Goal: Information Seeking & Learning: Learn about a topic

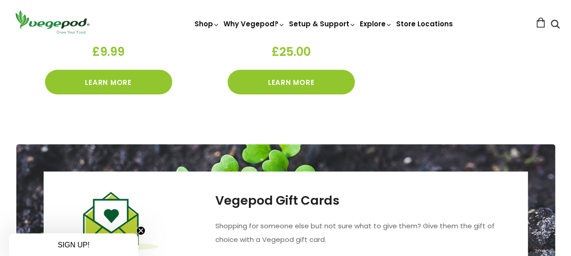
scroll to position [1270, 0]
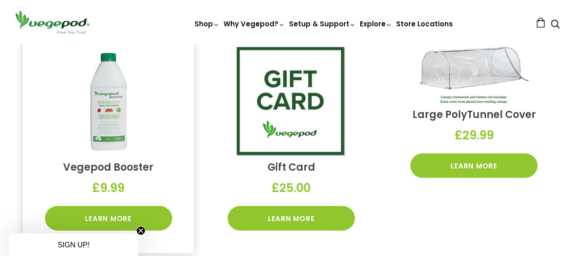
click at [117, 108] on img at bounding box center [108, 101] width 109 height 109
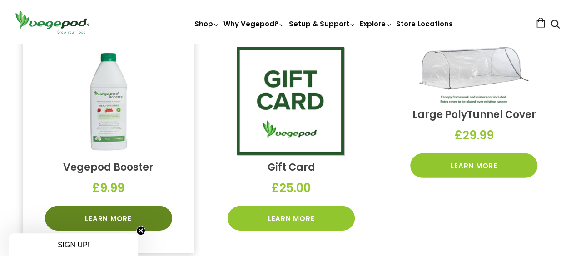
click at [113, 216] on link "Learn More" at bounding box center [108, 218] width 127 height 25
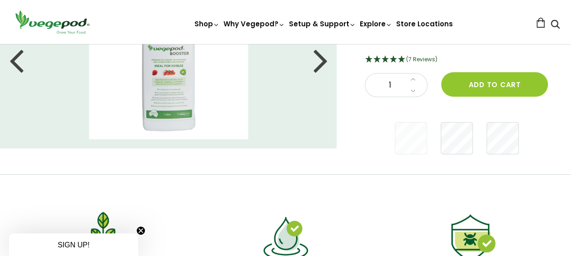
scroll to position [45, 0]
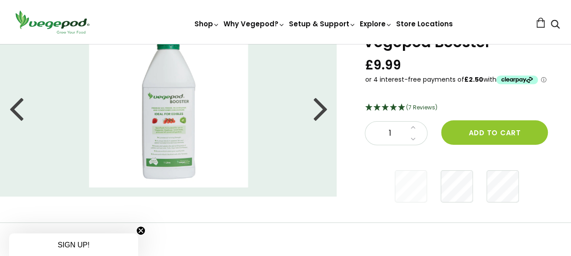
click at [318, 113] on div at bounding box center [320, 108] width 15 height 41
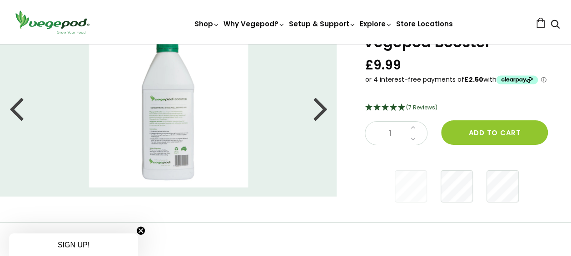
click at [318, 115] on div at bounding box center [320, 108] width 15 height 41
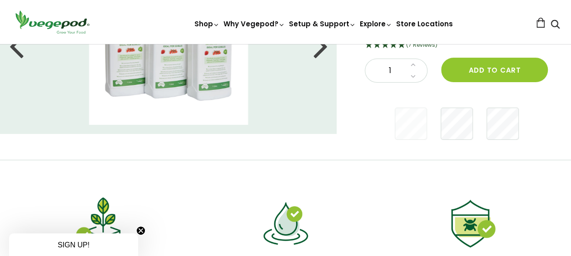
scroll to position [0, 0]
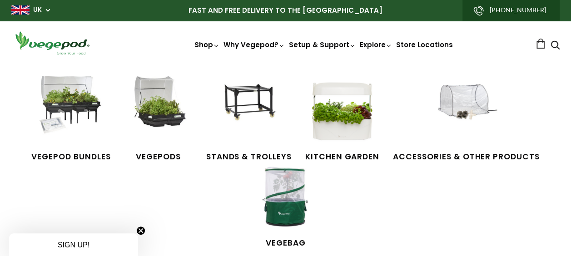
click at [219, 45] on icon at bounding box center [216, 45] width 7 height 7
click at [457, 104] on img at bounding box center [466, 110] width 68 height 68
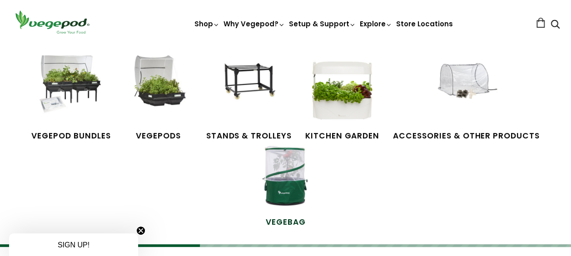
scroll to position [45, 0]
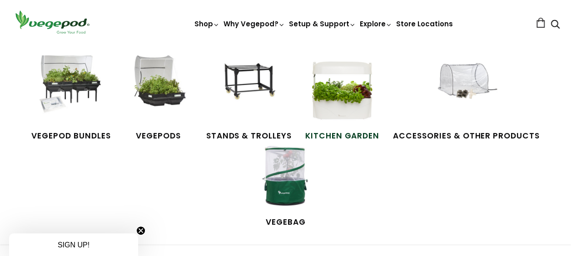
click at [344, 105] on img at bounding box center [342, 89] width 68 height 68
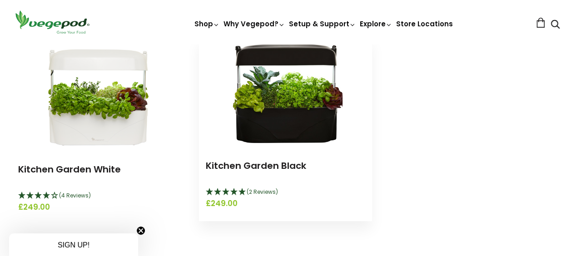
scroll to position [136, 0]
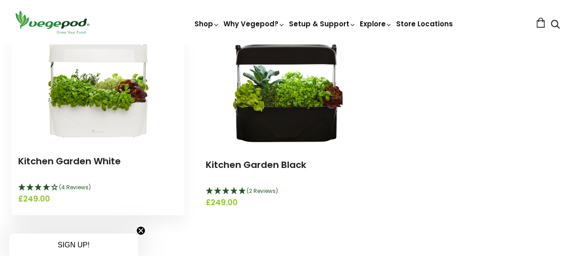
click at [98, 118] on img at bounding box center [97, 87] width 113 height 113
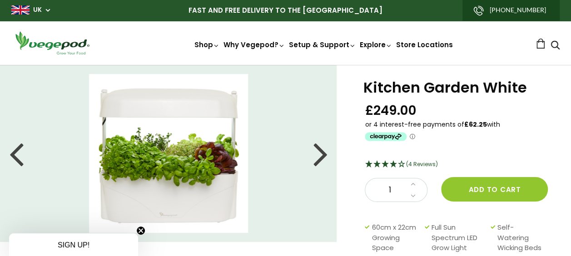
click at [316, 159] on div at bounding box center [320, 153] width 15 height 41
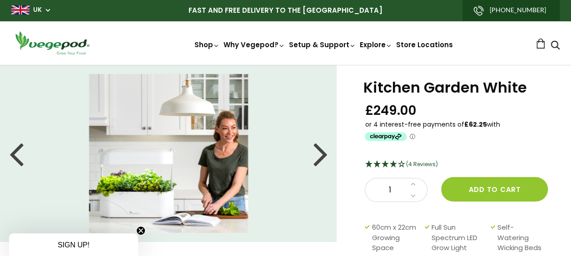
click at [316, 159] on div at bounding box center [320, 153] width 15 height 41
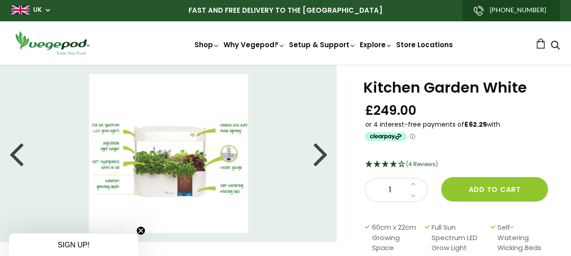
click at [323, 154] on div at bounding box center [320, 153] width 15 height 41
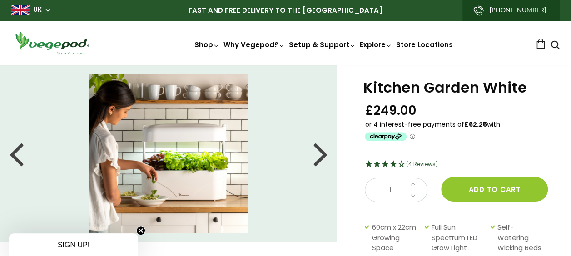
click at [323, 154] on div at bounding box center [320, 153] width 15 height 41
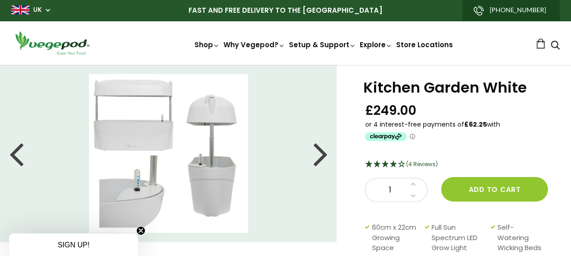
click at [323, 154] on div at bounding box center [320, 153] width 15 height 41
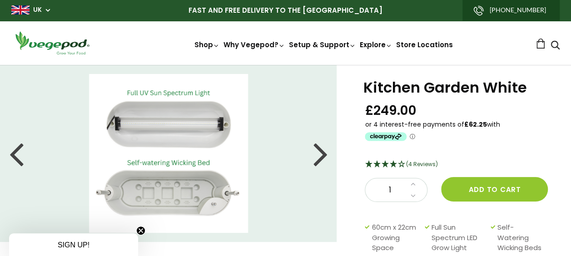
click at [323, 154] on div at bounding box center [320, 153] width 15 height 41
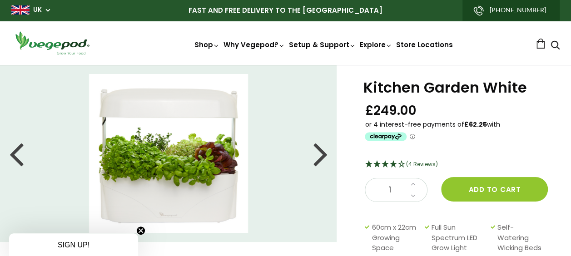
click at [323, 154] on div at bounding box center [320, 153] width 15 height 41
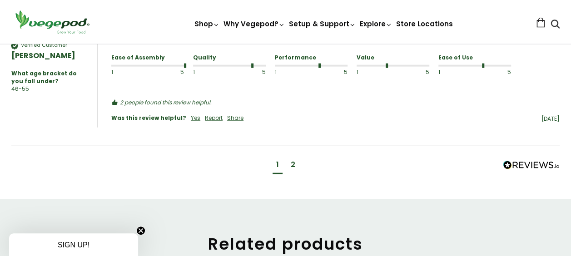
scroll to position [1044, 0]
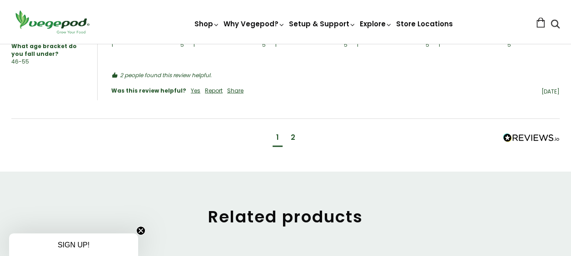
click at [293, 133] on div "2" at bounding box center [292, 138] width 5 height 10
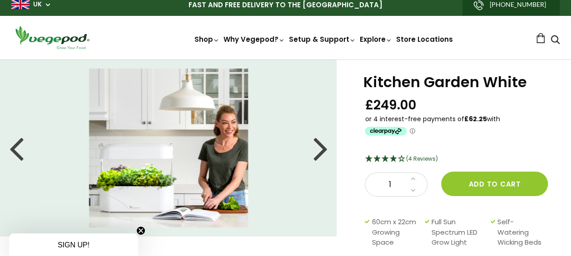
scroll to position [0, 0]
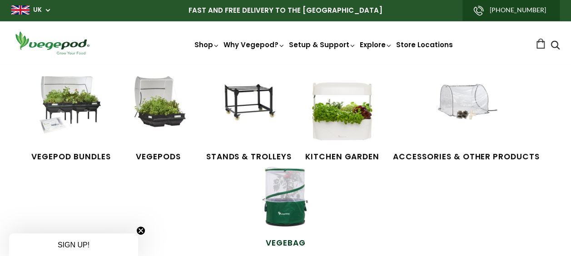
click at [283, 202] on img at bounding box center [285, 196] width 68 height 68
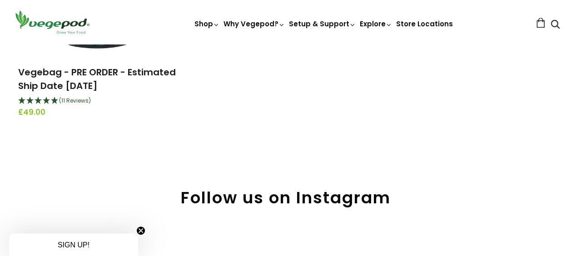
scroll to position [136, 0]
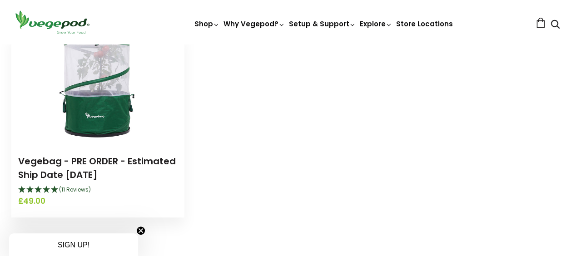
click at [95, 86] on img at bounding box center [97, 87] width 113 height 113
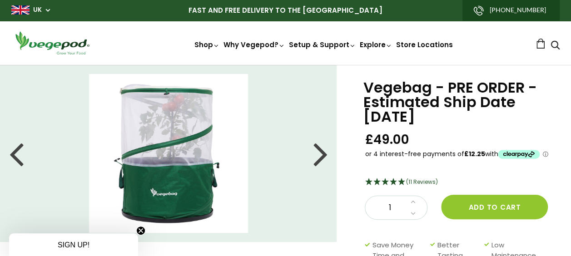
click at [326, 154] on div at bounding box center [320, 153] width 15 height 41
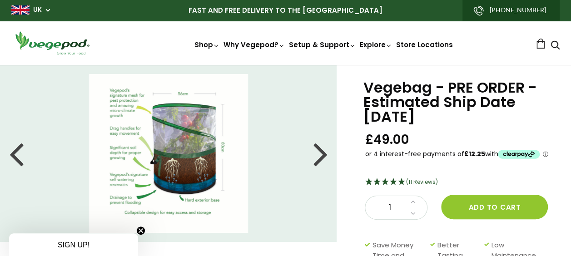
click at [326, 155] on div at bounding box center [320, 153] width 15 height 41
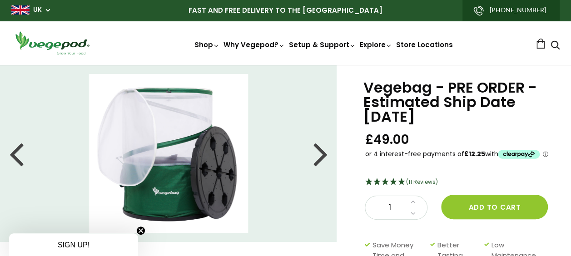
click at [326, 155] on div at bounding box center [320, 153] width 15 height 41
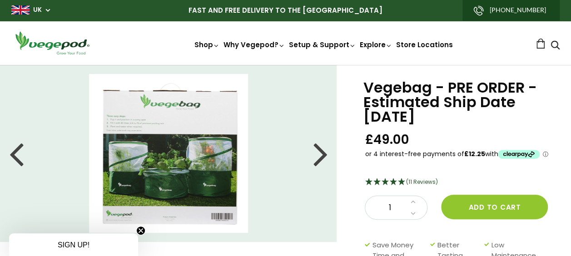
click at [325, 157] on div at bounding box center [320, 153] width 15 height 41
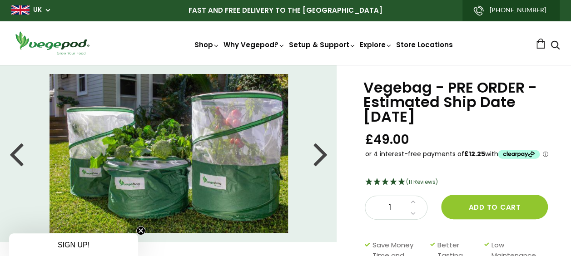
click at [325, 157] on div at bounding box center [320, 153] width 15 height 41
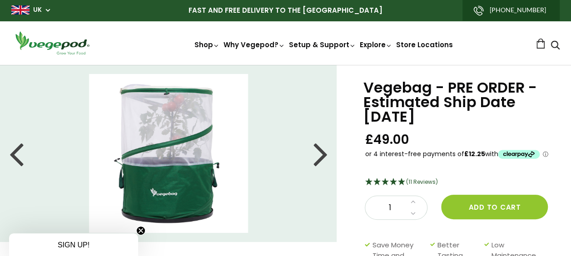
click at [325, 157] on div at bounding box center [320, 153] width 15 height 41
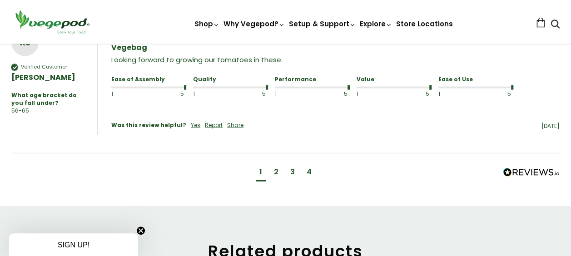
scroll to position [999, 0]
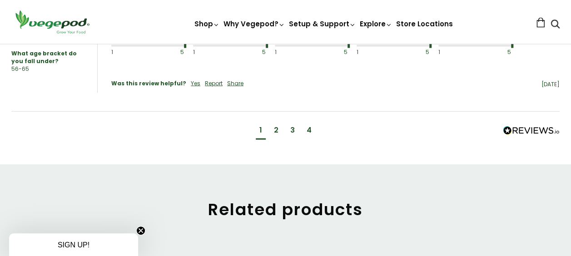
click at [276, 126] on div "2" at bounding box center [276, 130] width 5 height 10
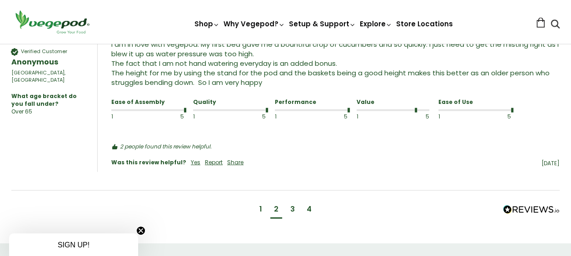
scroll to position [1088, 0]
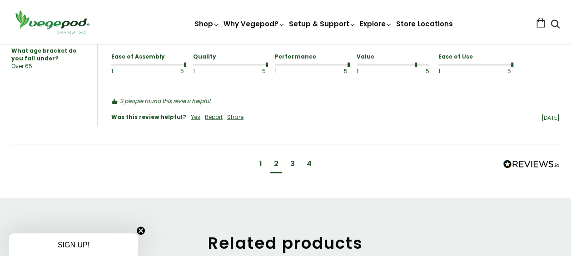
click at [296, 173] on div "3" at bounding box center [292, 165] width 12 height 17
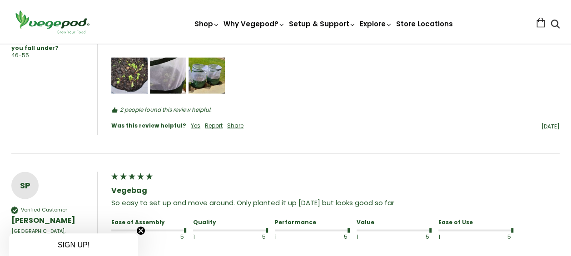
scroll to position [935, 0]
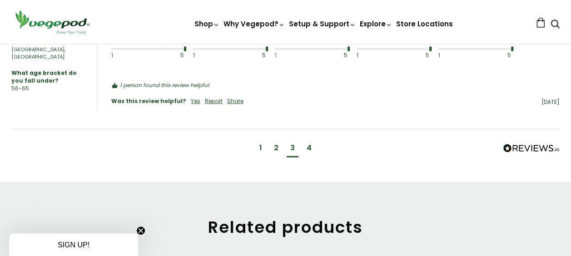
click at [310, 153] on div "4" at bounding box center [308, 148] width 5 height 10
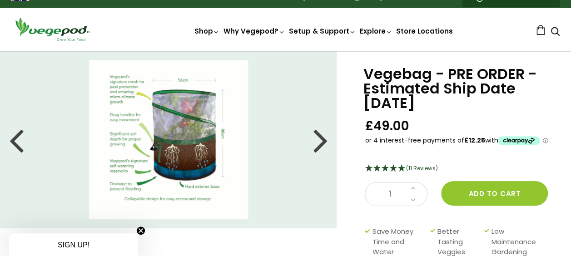
scroll to position [0, 0]
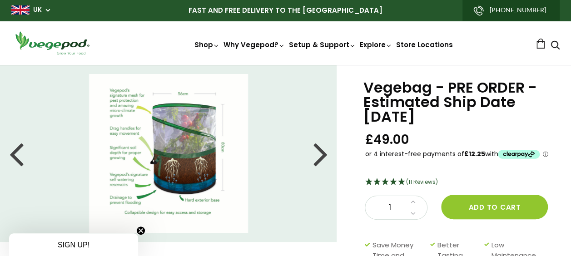
click at [310, 157] on li at bounding box center [168, 153] width 337 height 159
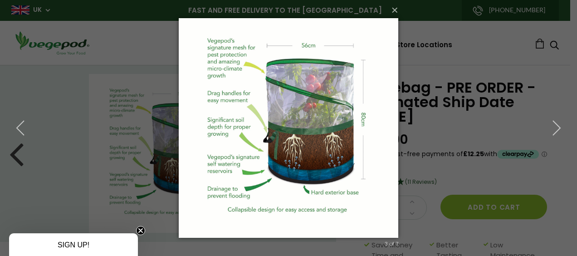
click at [308, 244] on img at bounding box center [289, 128] width 220 height 256
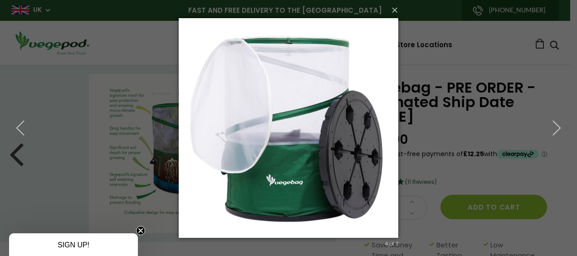
click at [318, 238] on img at bounding box center [289, 128] width 220 height 256
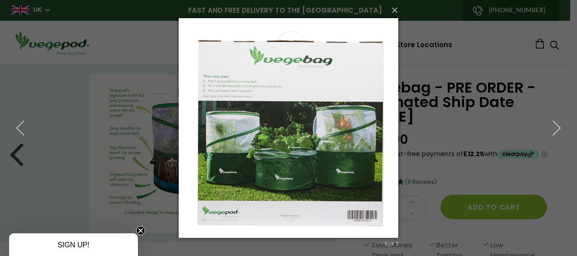
click at [318, 238] on img at bounding box center [289, 128] width 220 height 256
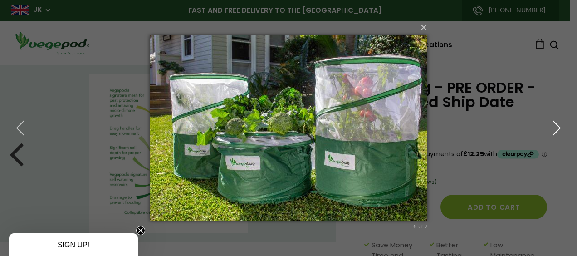
click at [557, 126] on icon "button" at bounding box center [557, 128] width 16 height 16
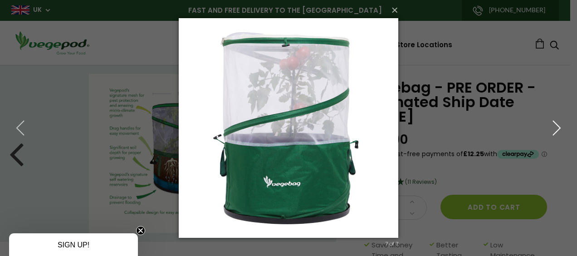
click at [556, 126] on icon "button" at bounding box center [557, 128] width 16 height 16
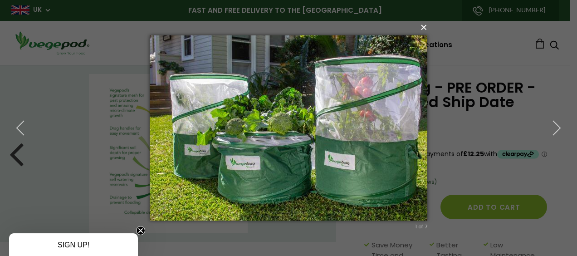
click at [427, 30] on button "×" at bounding box center [292, 27] width 278 height 20
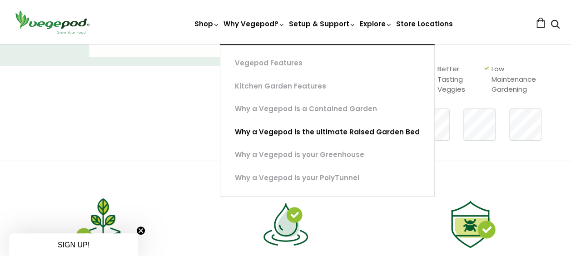
scroll to position [182, 0]
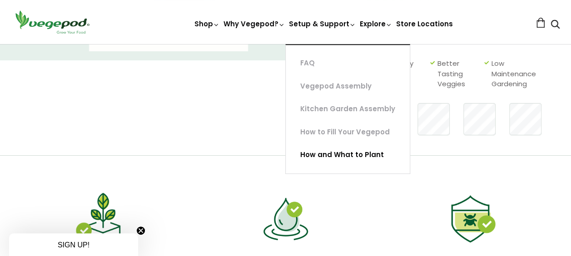
click at [361, 156] on link "How and What to Plant" at bounding box center [347, 154] width 124 height 23
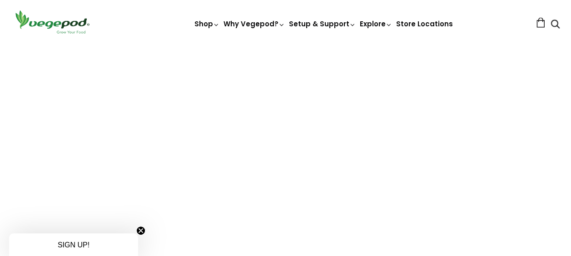
scroll to position [1048, 0]
click at [142, 228] on circle "Close teaser" at bounding box center [141, 230] width 9 height 9
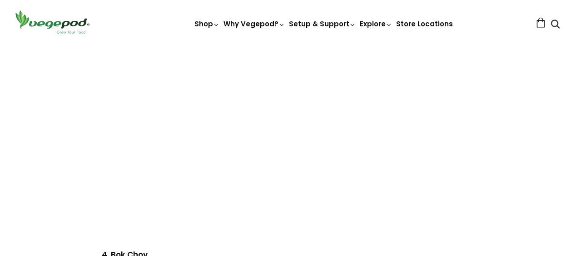
scroll to position [1093, 0]
